Goal: Task Accomplishment & Management: Manage account settings

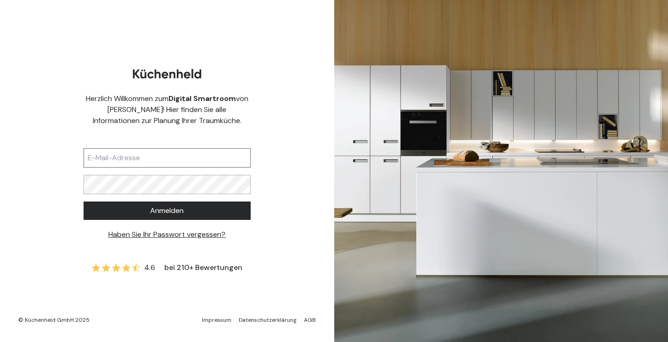
click at [178, 152] on input "text" at bounding box center [167, 157] width 167 height 19
type input "[EMAIL_ADDRESS][DOMAIN_NAME]"
click at [84, 201] on button "Anmelden" at bounding box center [167, 210] width 167 height 18
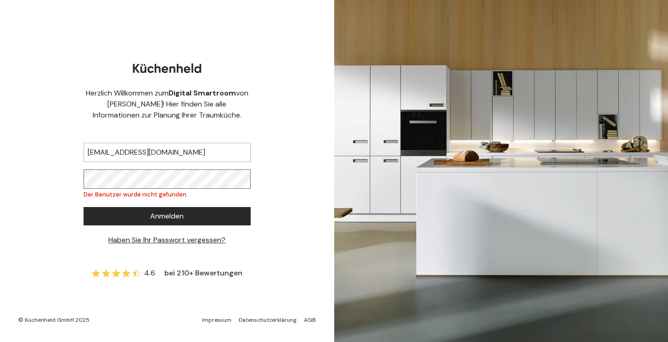
click at [84, 207] on button "Anmelden" at bounding box center [167, 216] width 167 height 18
click at [193, 239] on link "Haben Sie Ihr Passwort vergessen?" at bounding box center [166, 240] width 117 height 10
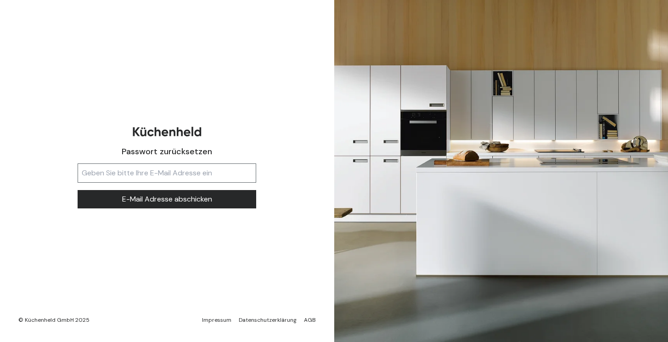
click at [187, 170] on input "text" at bounding box center [167, 172] width 179 height 19
type input "[EMAIL_ADDRESS][DOMAIN_NAME]"
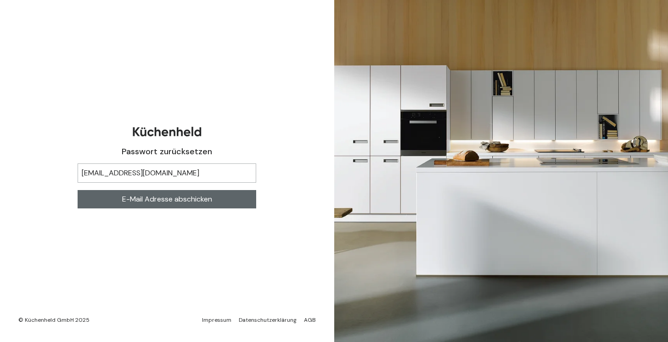
click at [183, 195] on span "E-Mail Adresse abschicken" at bounding box center [167, 199] width 90 height 11
